Goal: Task Accomplishment & Management: Use online tool/utility

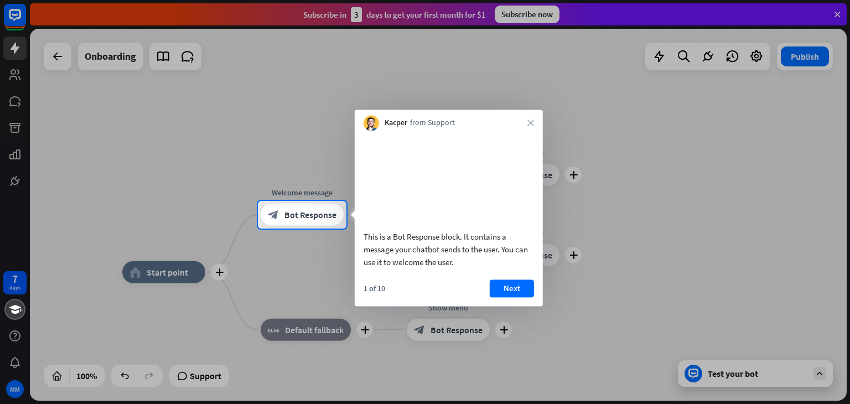
click at [838, 15] on div at bounding box center [425, 100] width 850 height 201
click at [509, 297] on button "Next" at bounding box center [512, 288] width 44 height 18
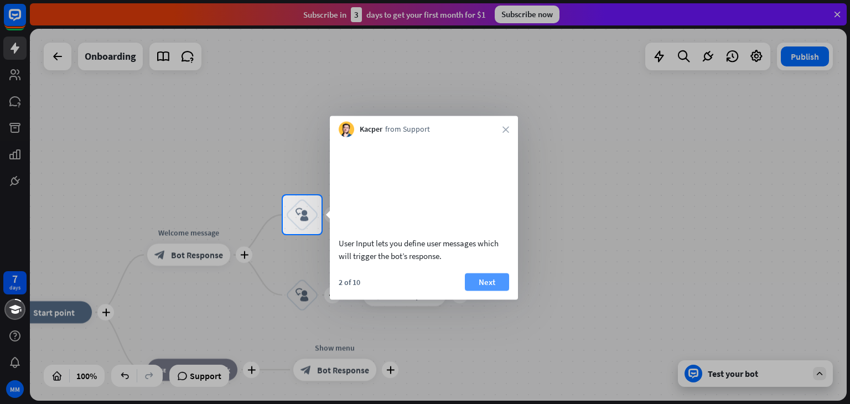
click at [494, 291] on button "Next" at bounding box center [487, 282] width 44 height 18
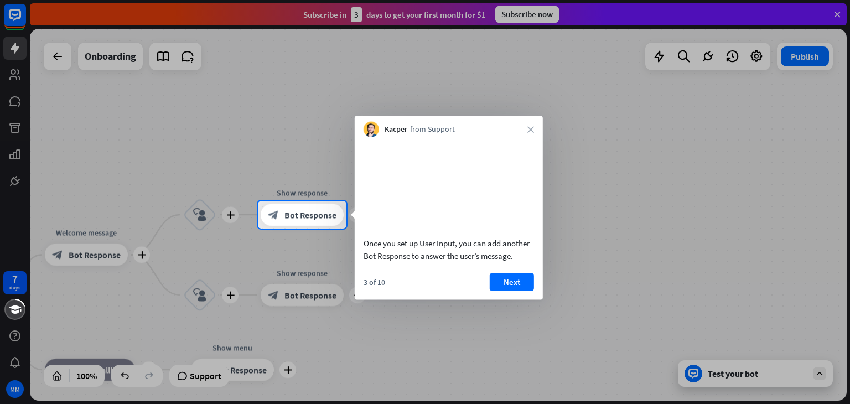
click at [494, 291] on button "Next" at bounding box center [512, 282] width 44 height 18
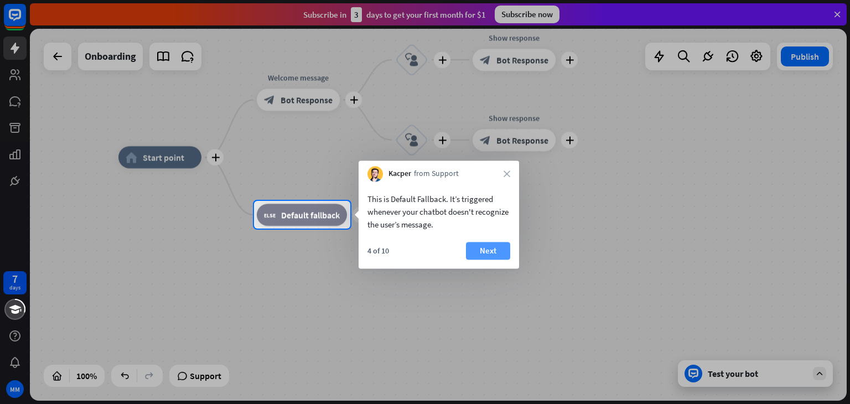
click at [480, 250] on button "Next" at bounding box center [488, 251] width 44 height 18
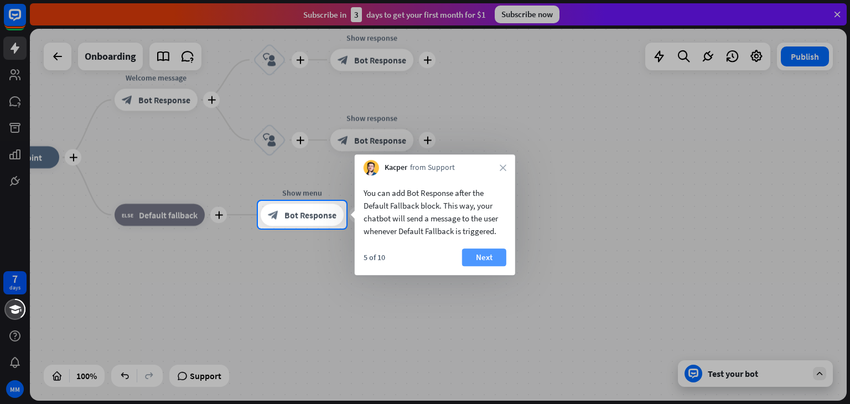
click at [494, 253] on button "Next" at bounding box center [484, 257] width 44 height 18
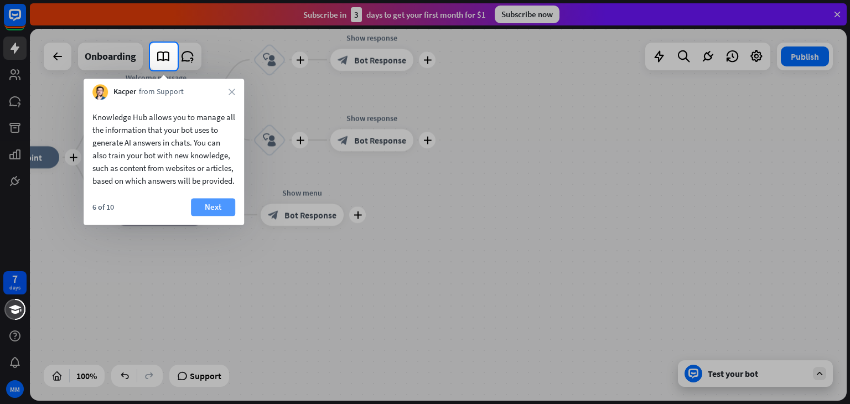
click at [215, 216] on button "Next" at bounding box center [213, 207] width 44 height 18
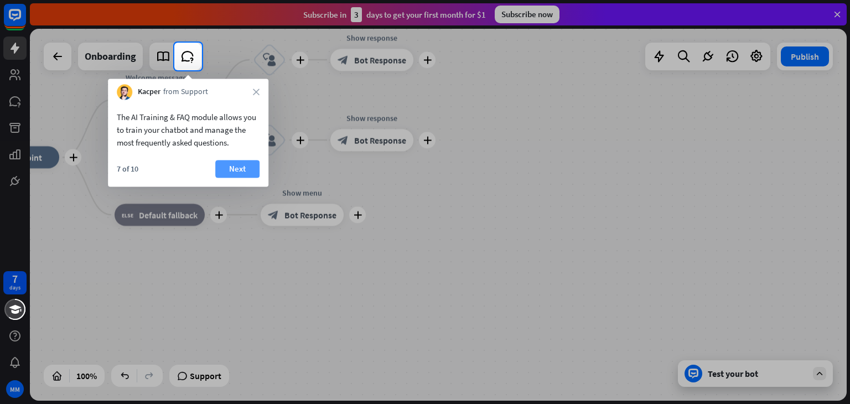
click at [226, 166] on button "Next" at bounding box center [237, 169] width 44 height 18
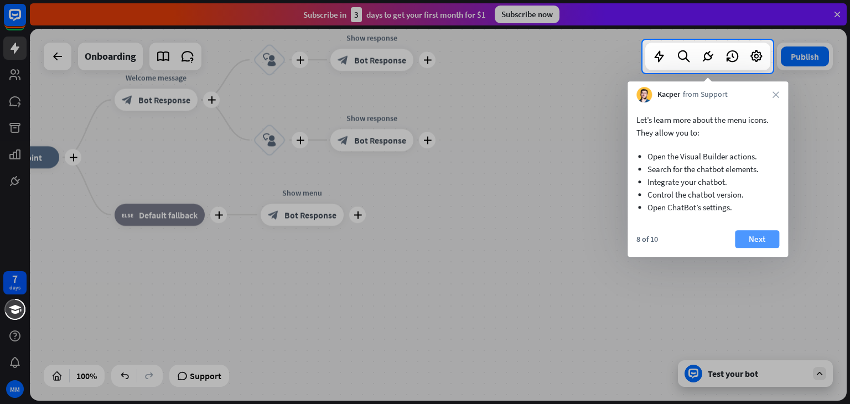
click at [744, 244] on button "Next" at bounding box center [757, 239] width 44 height 18
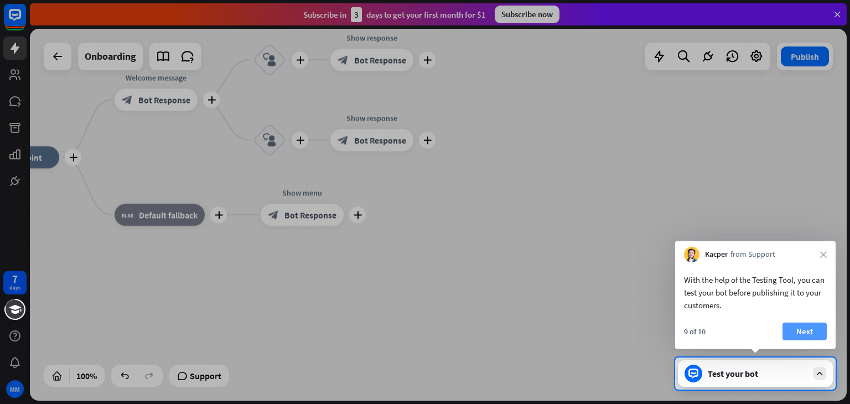
click at [796, 326] on button "Next" at bounding box center [805, 332] width 44 height 18
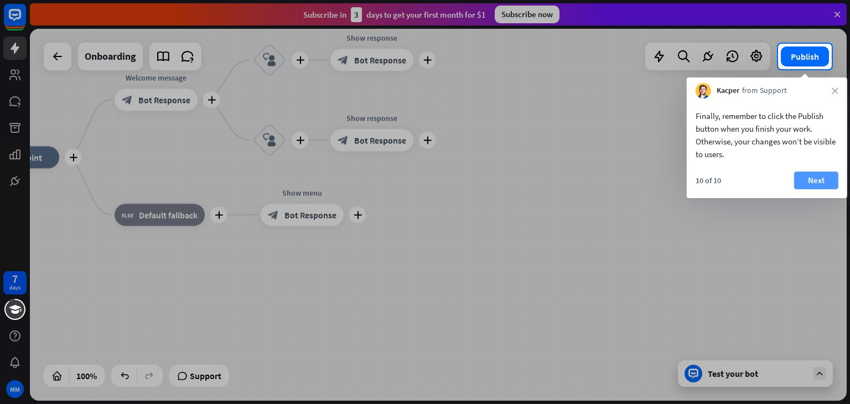
click at [817, 177] on button "Next" at bounding box center [816, 181] width 44 height 18
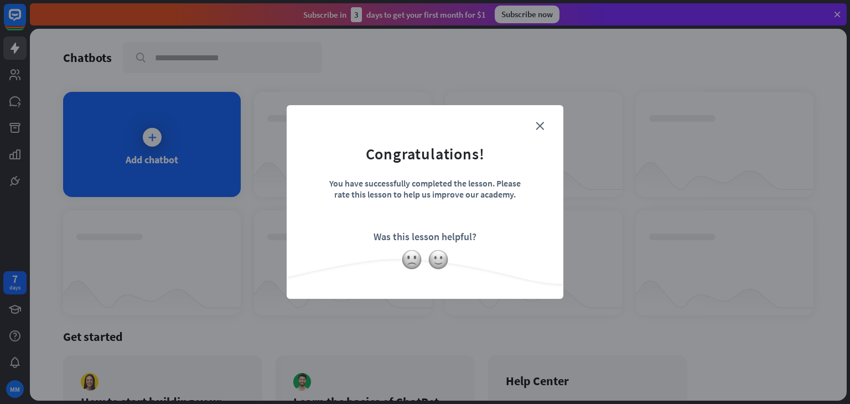
click at [547, 125] on form "Congratulations! You have successfully completed the lesson. Please rate this l…" at bounding box center [425, 185] width 249 height 132
click at [538, 124] on icon "close" at bounding box center [540, 126] width 8 height 8
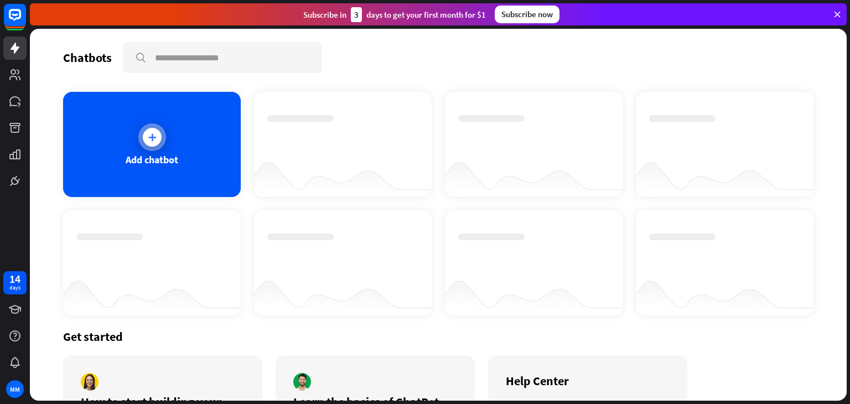
click at [152, 136] on icon at bounding box center [152, 137] width 11 height 11
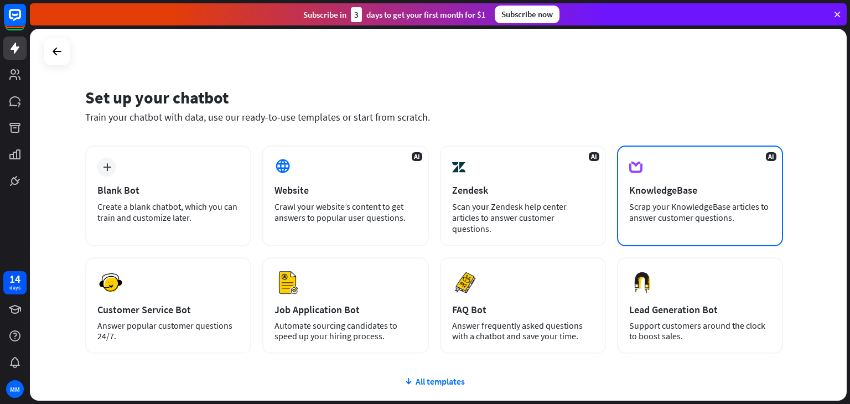
click at [717, 211] on div "Scrap your KnowledgeBase articles to answer customer questions." at bounding box center [700, 212] width 142 height 22
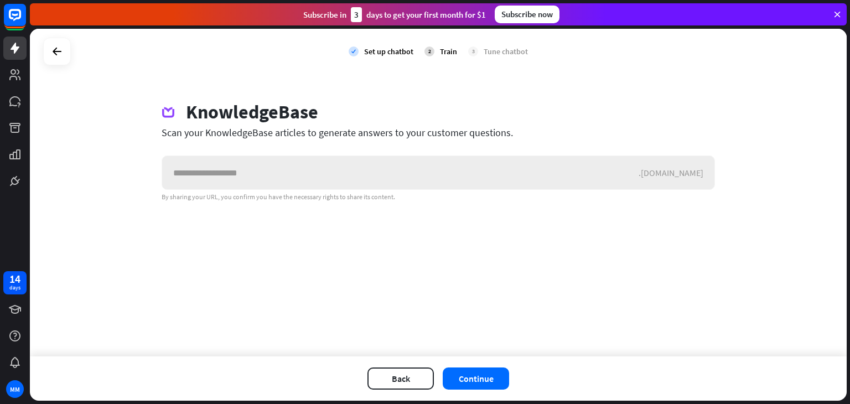
click at [309, 176] on input "text" at bounding box center [400, 172] width 476 height 33
type input "*"
paste input "**********"
click at [472, 379] on button "Continue" at bounding box center [476, 378] width 66 height 22
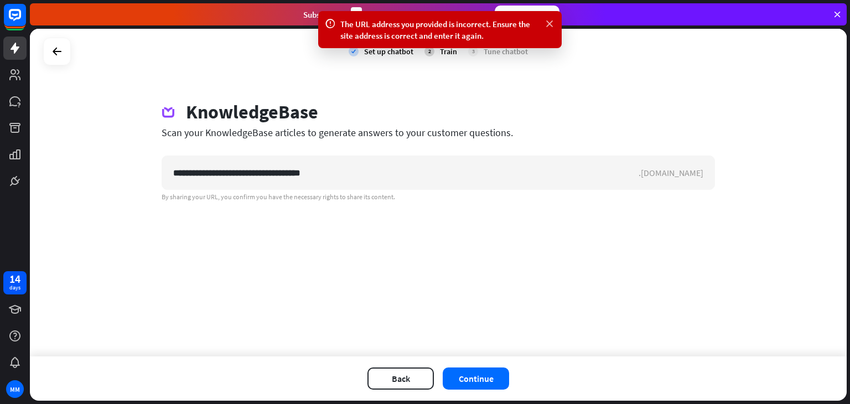
click at [550, 23] on icon at bounding box center [549, 24] width 11 height 12
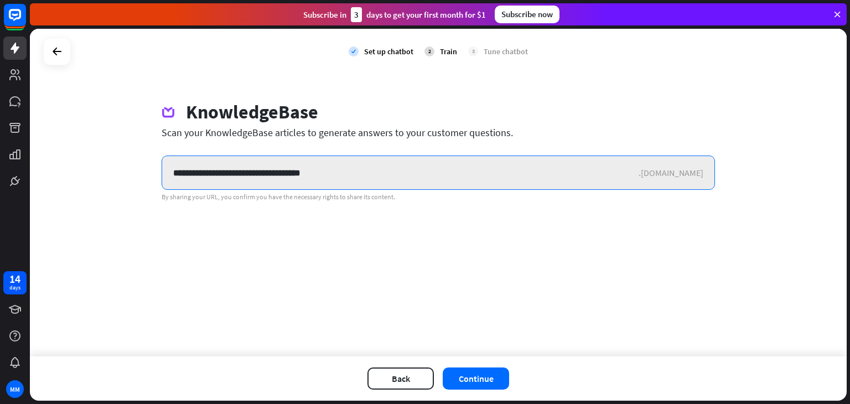
click at [340, 168] on input "**********" at bounding box center [400, 172] width 476 height 33
drag, startPoint x: 340, startPoint y: 167, endPoint x: 148, endPoint y: 168, distance: 192.0
click at [148, 168] on div "**********" at bounding box center [438, 151] width 580 height 101
paste input "**********"
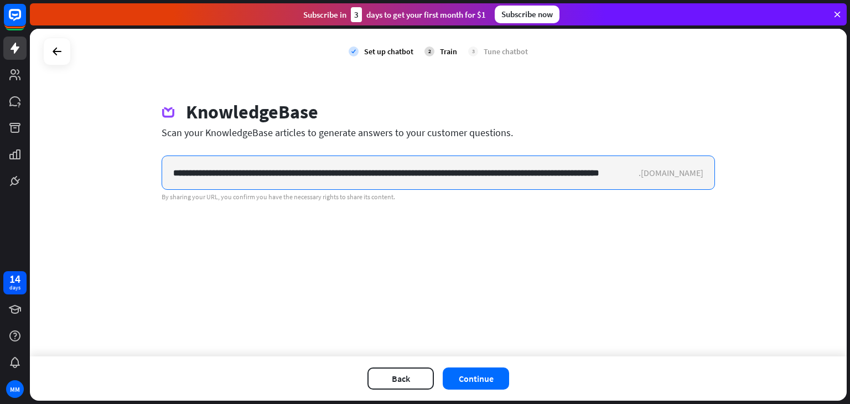
scroll to position [0, 33]
type input "**********"
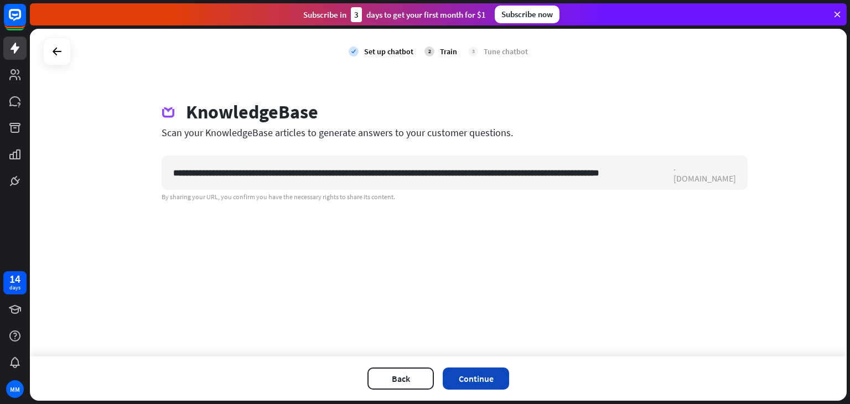
scroll to position [0, 0]
click at [487, 379] on button "Continue" at bounding box center [476, 378] width 66 height 22
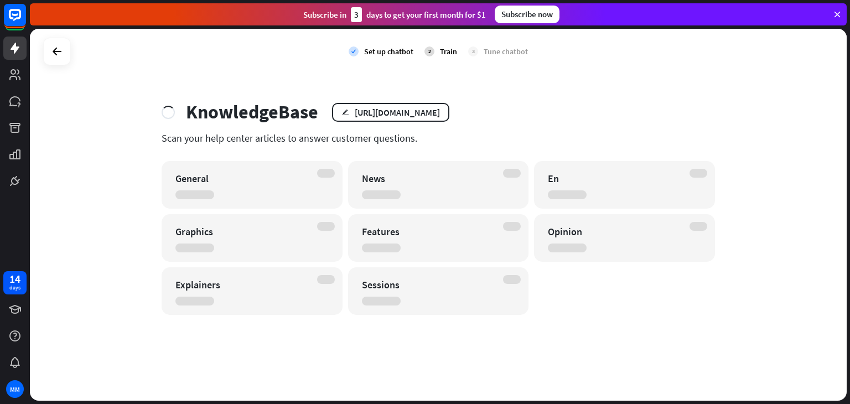
click at [842, 13] on icon at bounding box center [837, 14] width 10 height 10
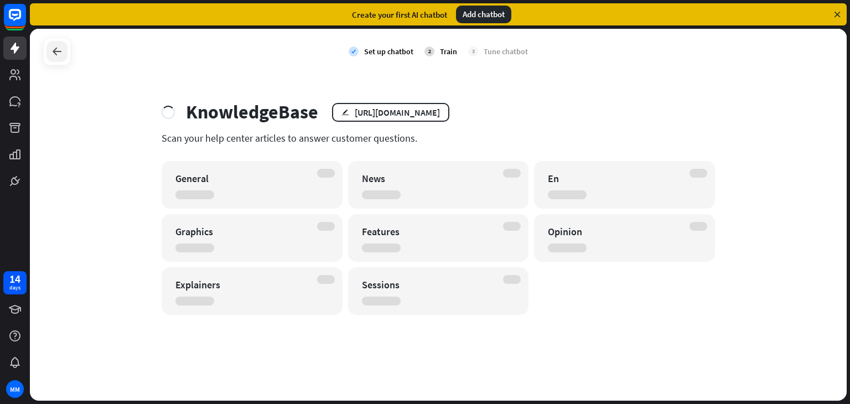
click at [58, 51] on icon at bounding box center [56, 51] width 13 height 13
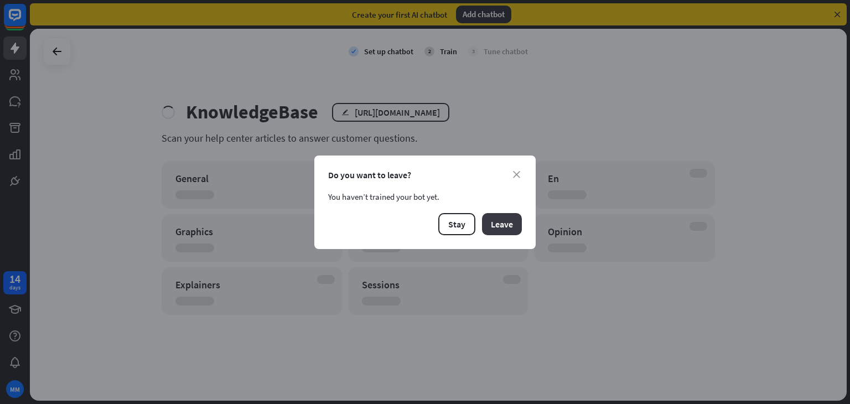
click at [502, 226] on button "Leave" at bounding box center [502, 224] width 40 height 22
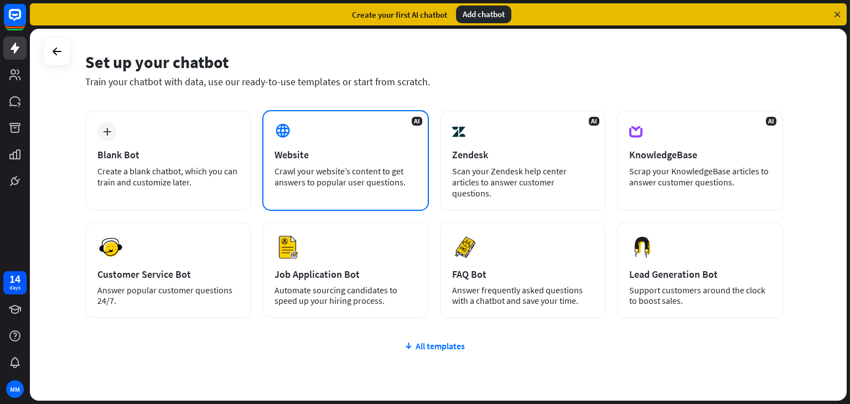
scroll to position [74, 0]
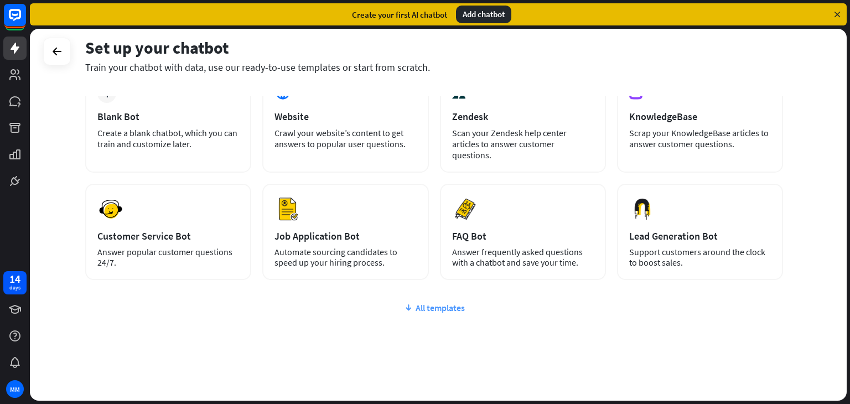
click at [412, 302] on icon at bounding box center [408, 307] width 9 height 11
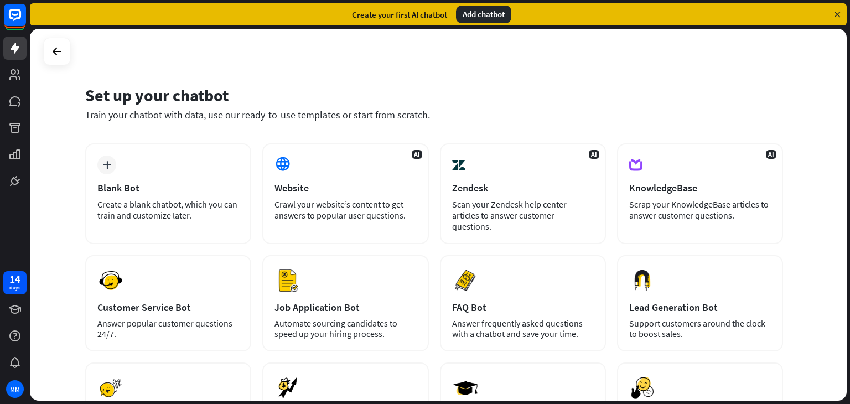
scroll to position [0, 0]
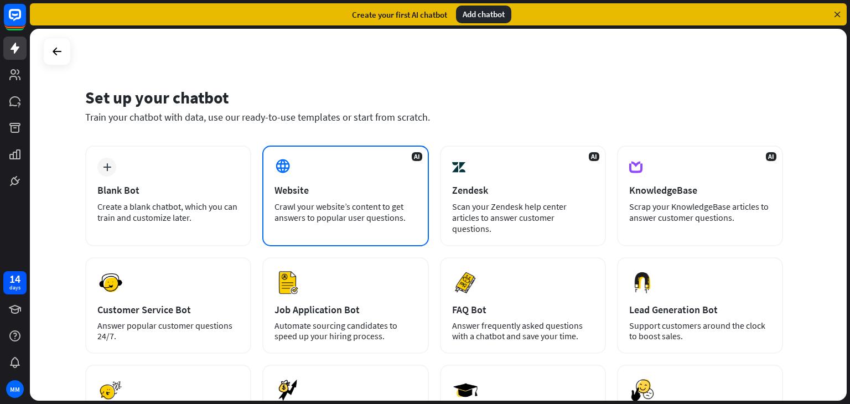
click at [388, 215] on div "Crawl your website’s content to get answers to popular user questions." at bounding box center [345, 212] width 142 height 22
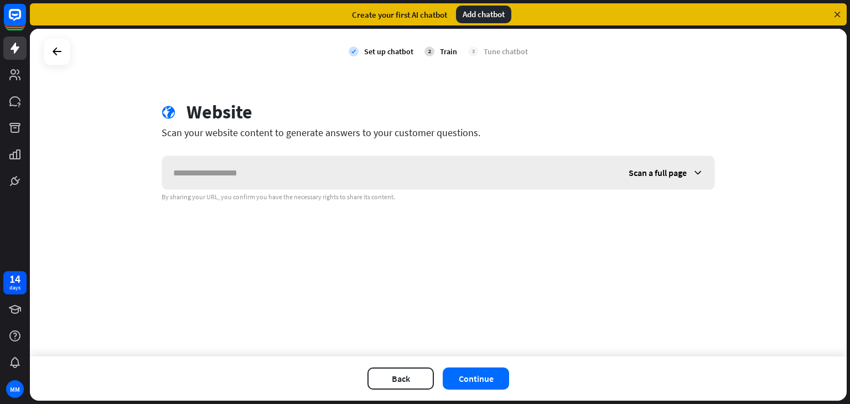
click at [700, 173] on icon at bounding box center [697, 172] width 11 height 11
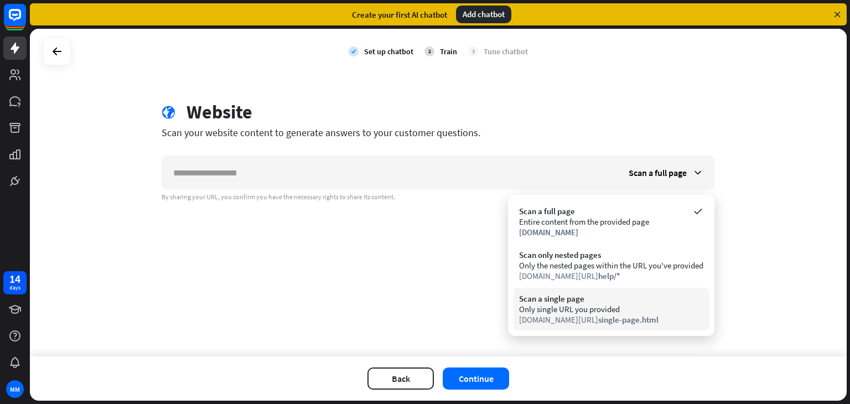
click at [634, 304] on div "Only single URL you provided" at bounding box center [611, 309] width 184 height 11
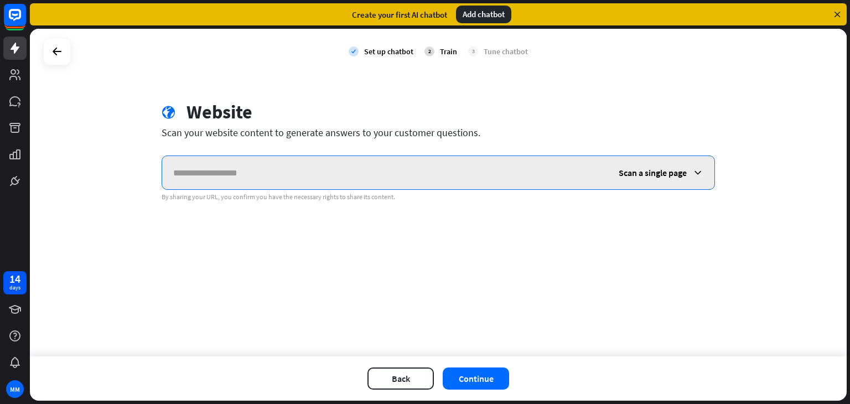
click at [380, 178] on input "text" at bounding box center [384, 172] width 445 height 33
paste input "**********"
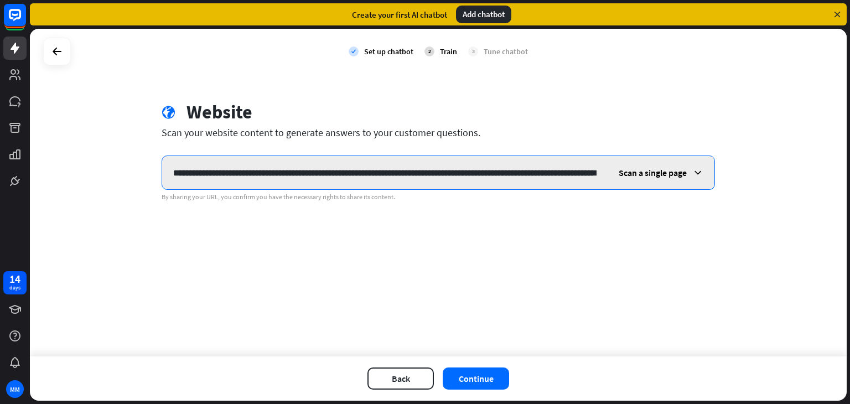
scroll to position [0, 100]
type input "**********"
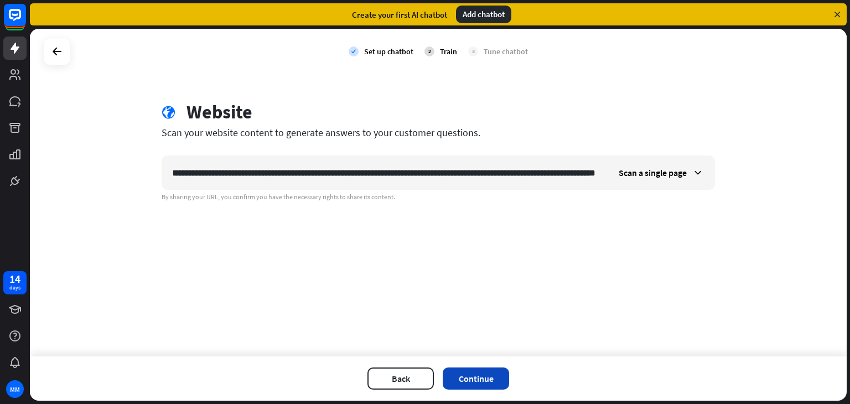
click at [475, 376] on button "Continue" at bounding box center [476, 378] width 66 height 22
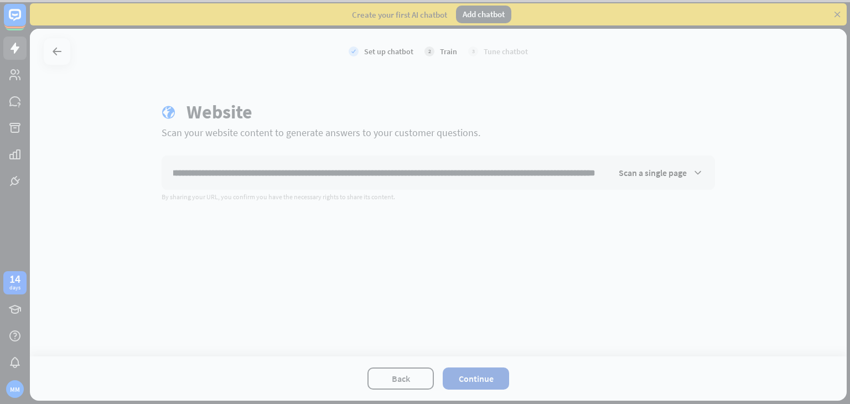
scroll to position [0, 0]
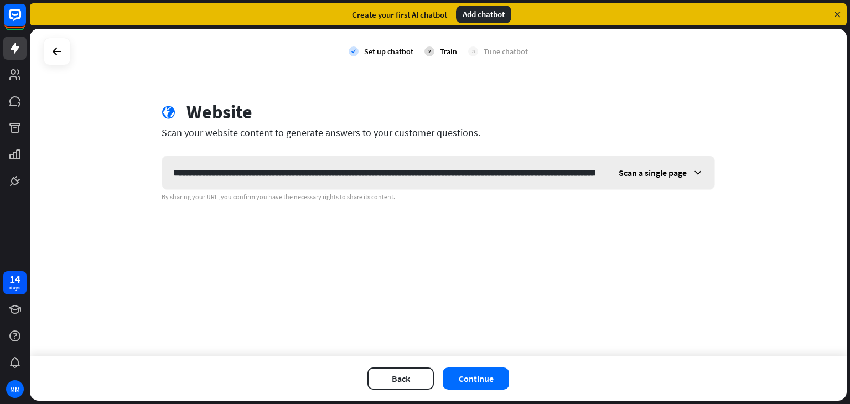
click at [696, 171] on icon at bounding box center [697, 172] width 11 height 11
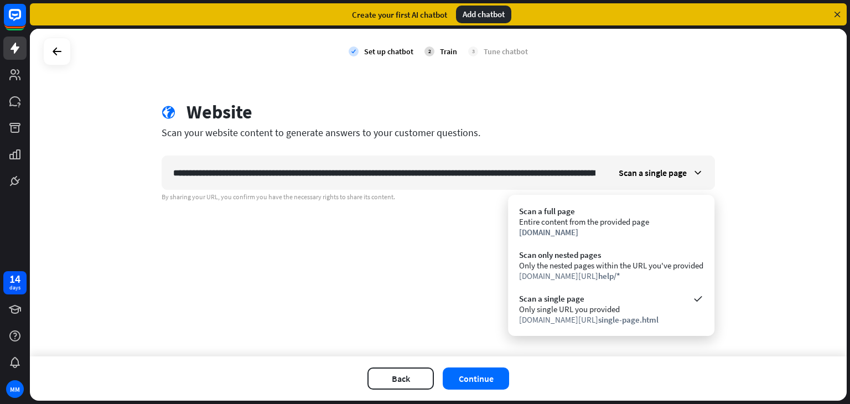
click at [842, 14] on div "Create your first AI chatbot Add chatbot" at bounding box center [438, 14] width 817 height 22
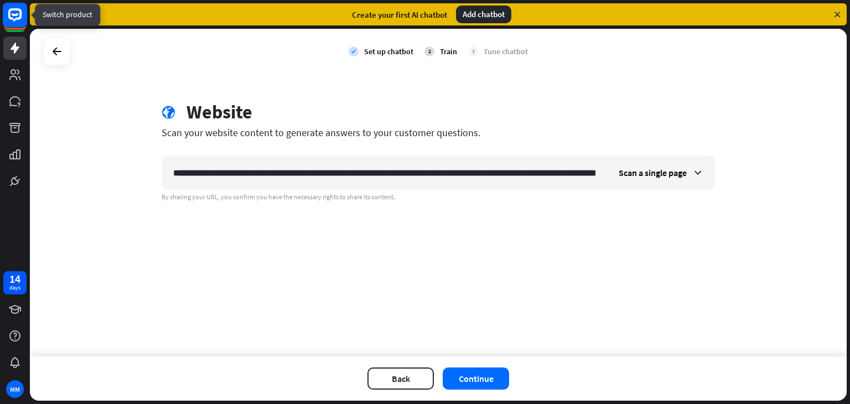
click at [15, 18] on icon at bounding box center [14, 14] width 13 height 13
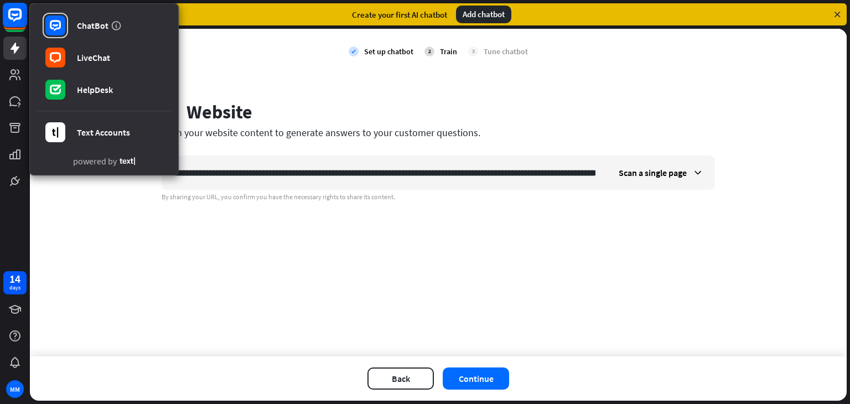
click at [15, 18] on icon at bounding box center [14, 14] width 13 height 13
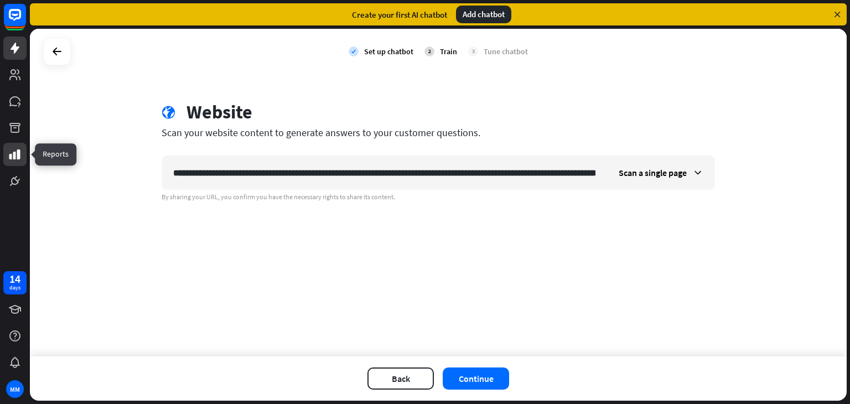
click at [14, 158] on icon at bounding box center [14, 154] width 11 height 10
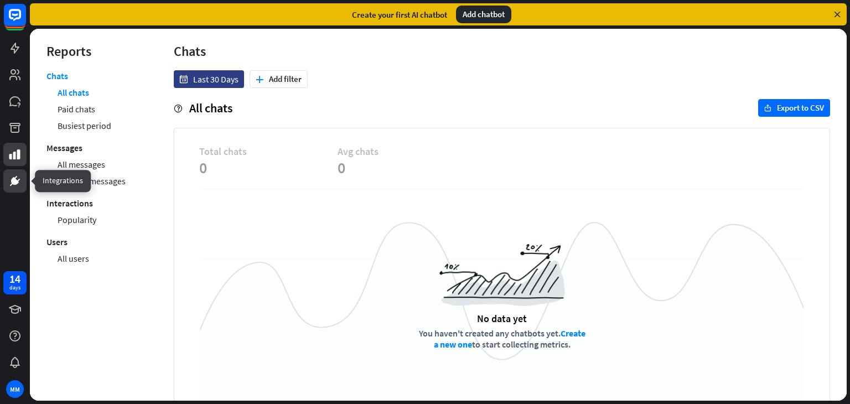
click at [12, 183] on icon at bounding box center [11, 184] width 3 height 3
